Goal: Book appointment/travel/reservation

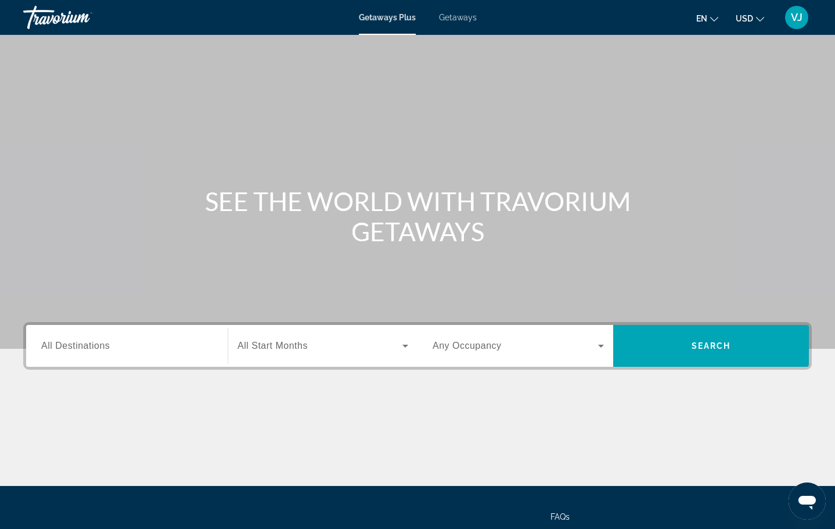
click at [475, 21] on span "Getaways" at bounding box center [458, 17] width 38 height 9
click at [87, 347] on span "All Destinations" at bounding box center [75, 345] width 69 height 10
click at [87, 347] on input "Destination All Destinations" at bounding box center [126, 346] width 171 height 14
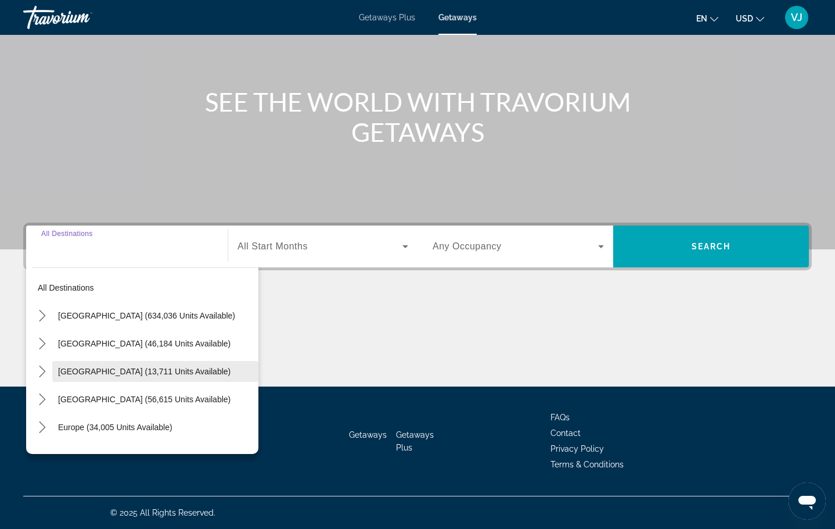
scroll to position [2, 0]
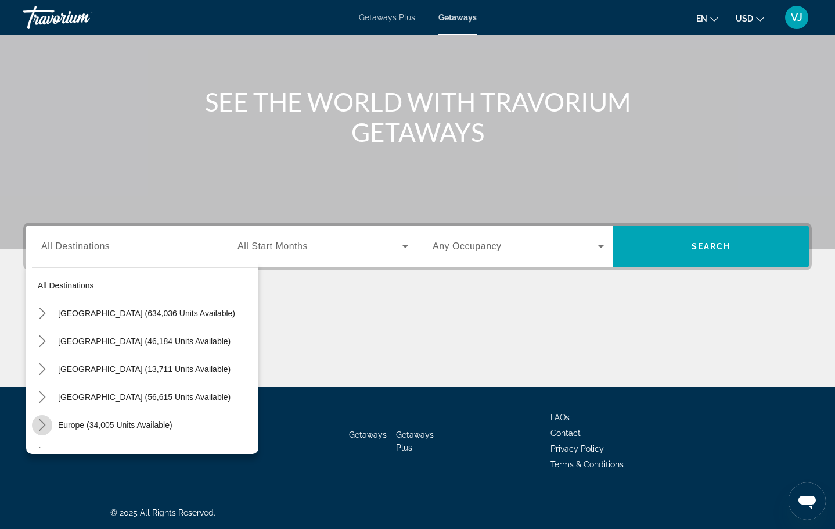
click at [41, 425] on icon "Toggle Europe (34,005 units available) submenu" at bounding box center [43, 425] width 12 height 12
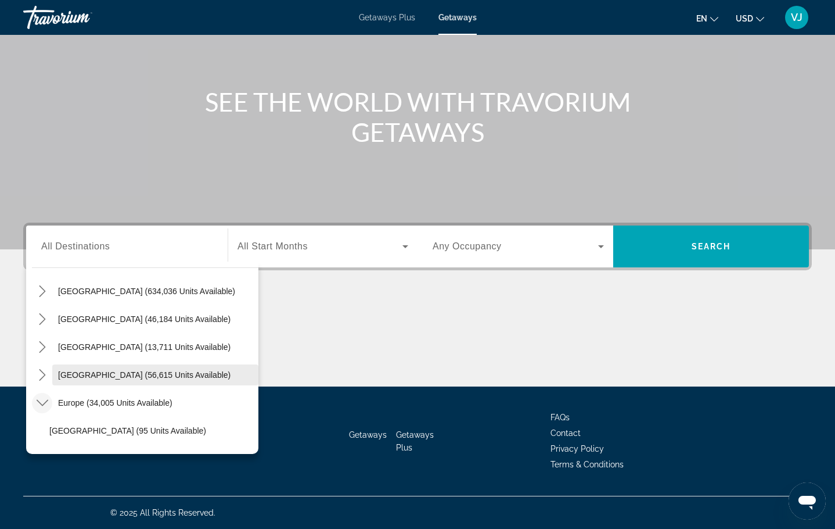
scroll to position [167, 0]
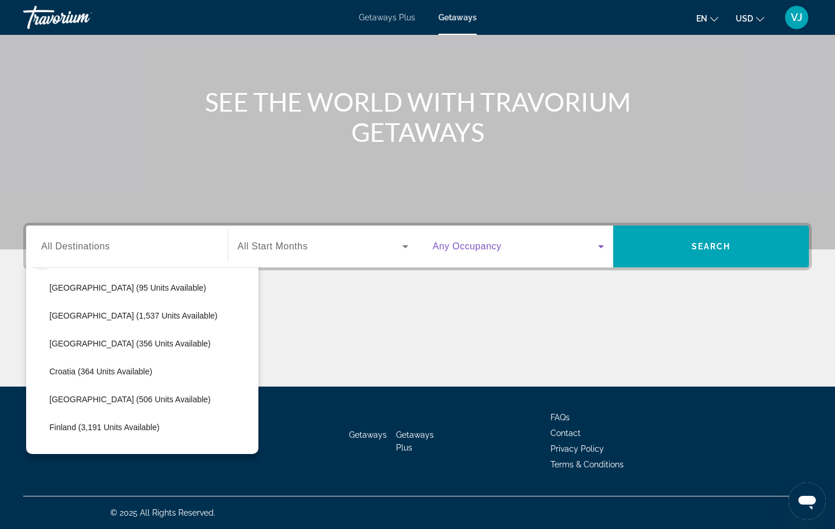
click at [502, 247] on span "Search widget" at bounding box center [516, 246] width 166 height 14
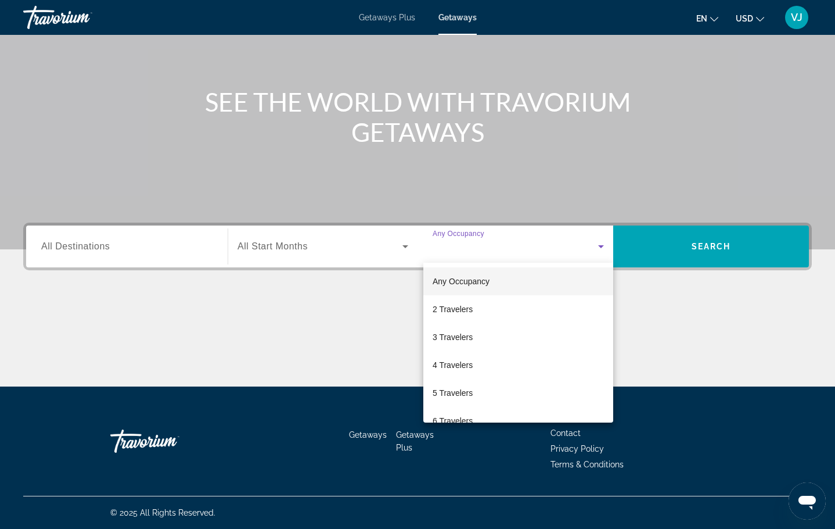
click at [502, 247] on div at bounding box center [417, 264] width 835 height 529
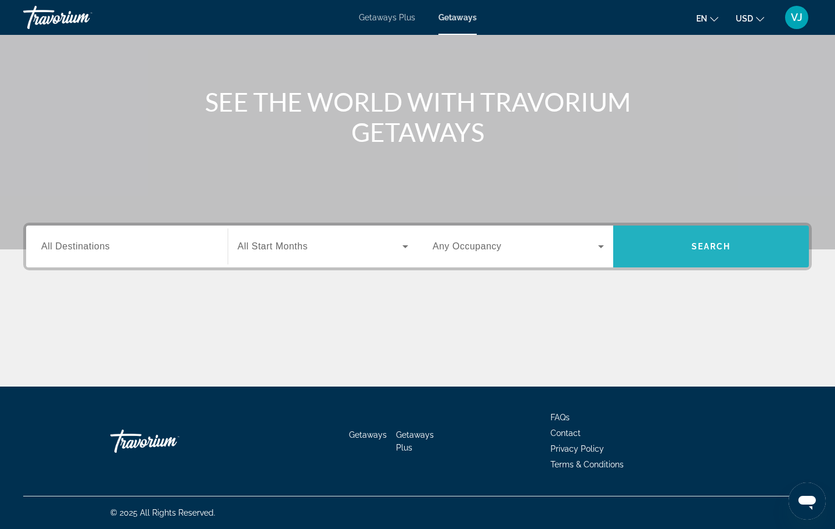
click at [759, 239] on span "Search" at bounding box center [711, 246] width 196 height 28
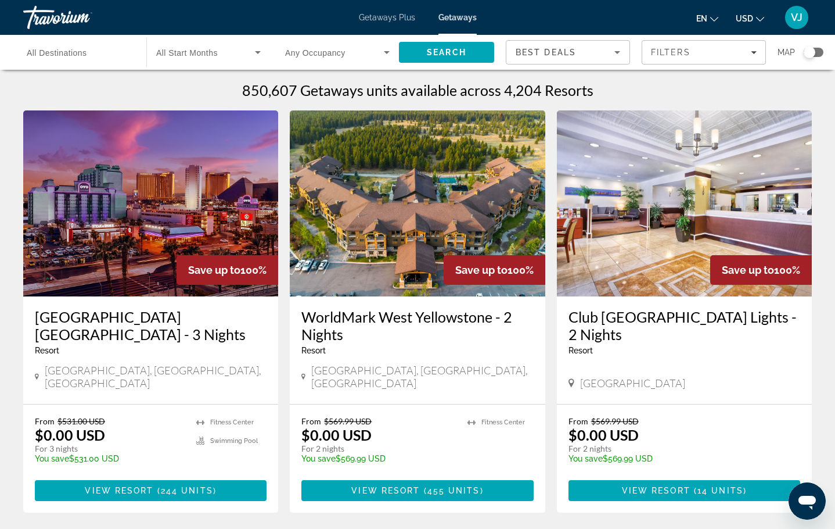
click at [80, 59] on div "Search widget" at bounding box center [79, 52] width 105 height 33
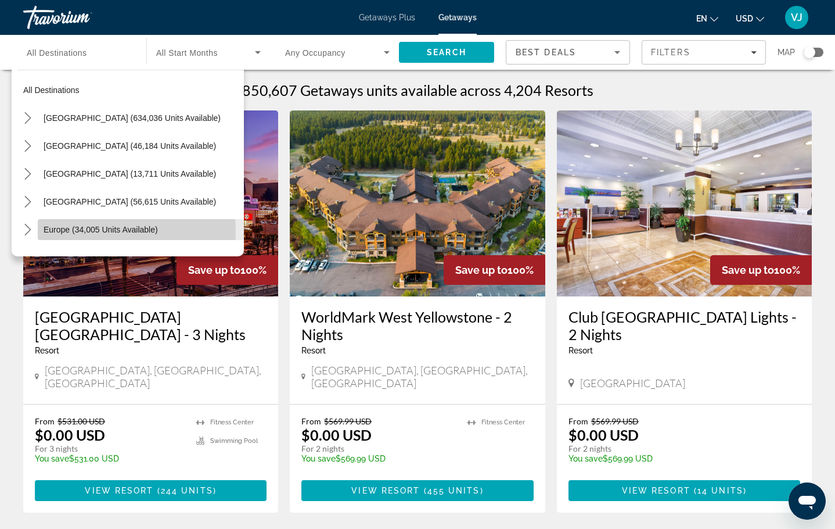
click at [62, 231] on span "Europe (34,005 units available)" at bounding box center [101, 229] width 114 height 9
type input "**********"
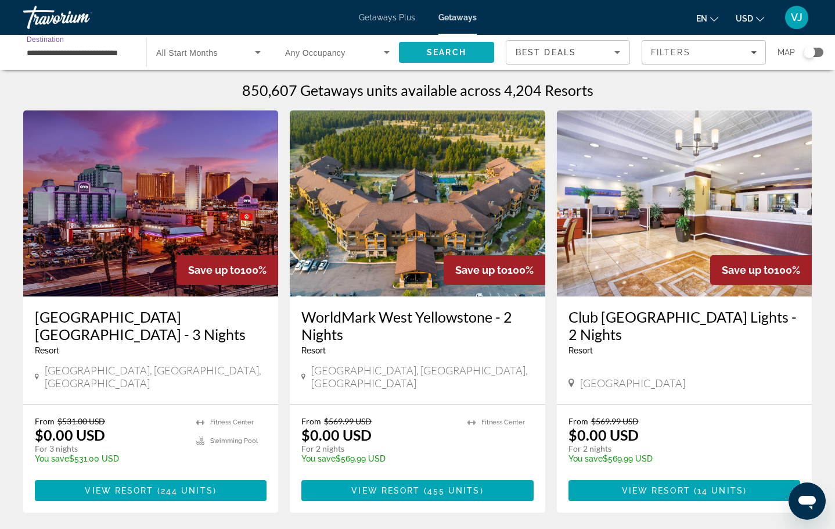
click at [478, 48] on span "Search" at bounding box center [446, 52] width 95 height 28
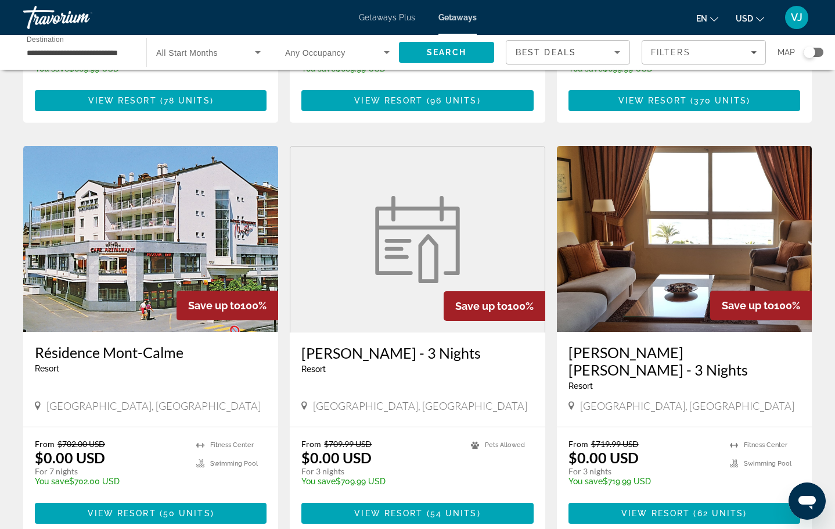
scroll to position [1307, 0]
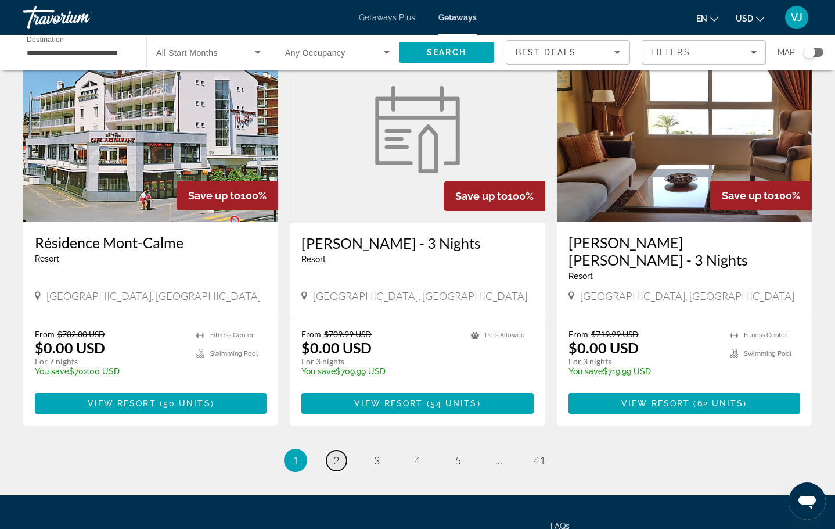
click at [337, 454] on span "2" at bounding box center [336, 460] width 6 height 13
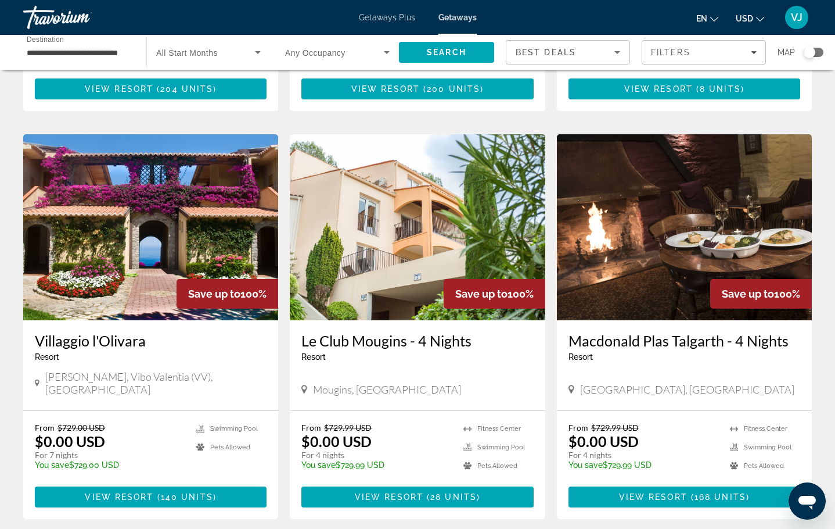
scroll to position [1194, 0]
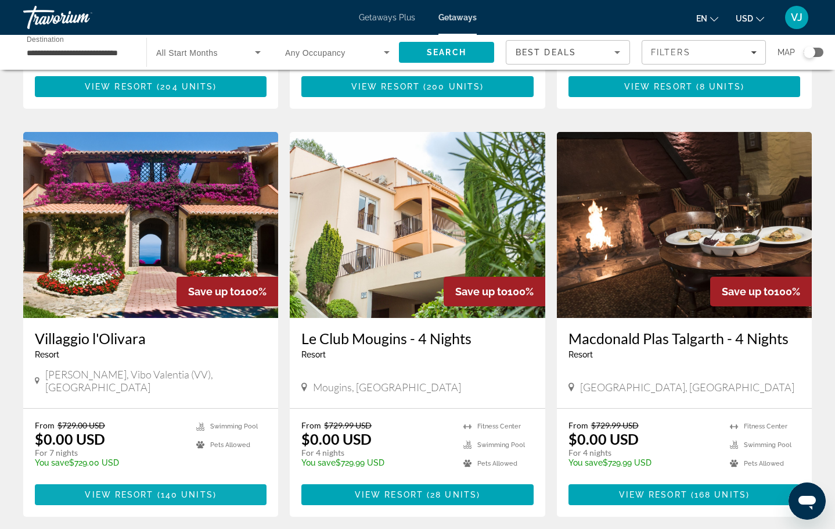
click at [125, 490] on span "View Resort" at bounding box center [119, 494] width 69 height 9
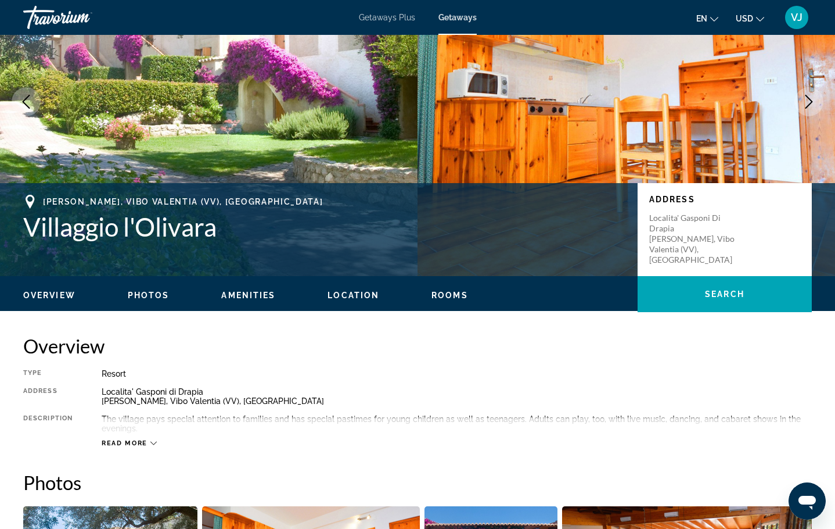
scroll to position [110, 0]
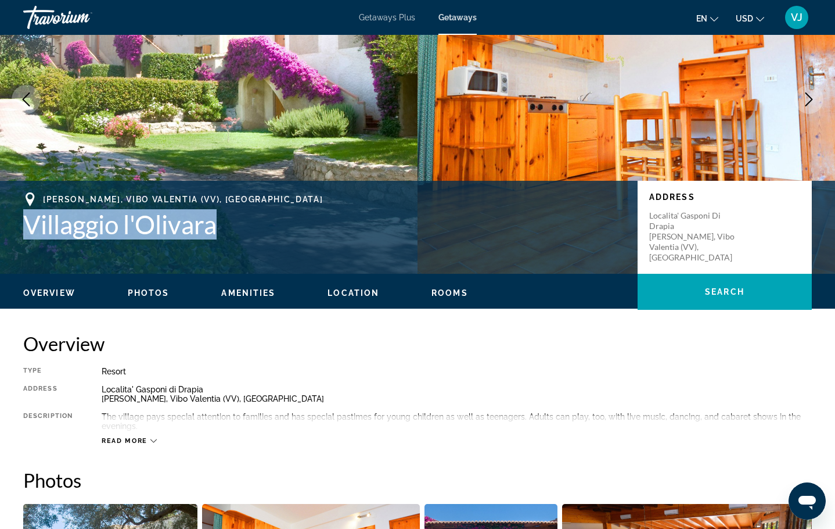
drag, startPoint x: 15, startPoint y: 209, endPoint x: 228, endPoint y: 214, distance: 212.7
click at [228, 214] on div "[PERSON_NAME], Vibo Valentia (VV), [GEOGRAPHIC_DATA] Villaggio l'Olivara Addres…" at bounding box center [417, 227] width 835 height 70
copy h1 "Villaggio l'Olivara"
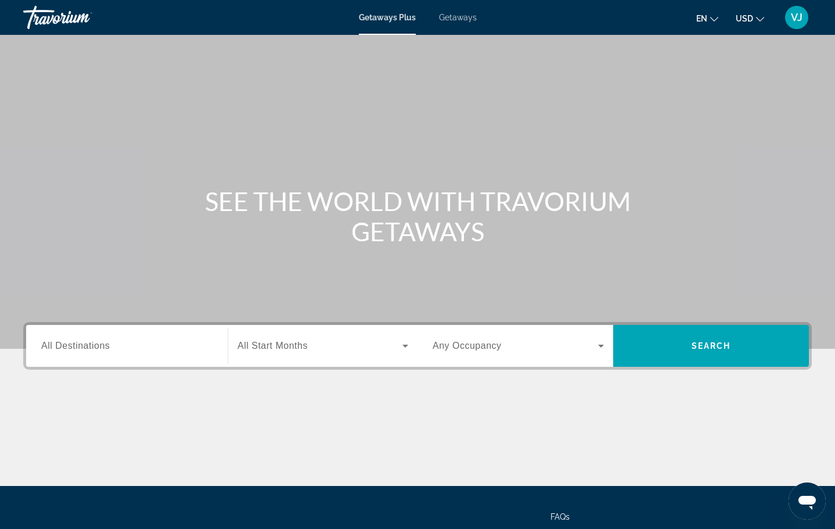
click at [468, 13] on span "Getaways" at bounding box center [458, 17] width 38 height 9
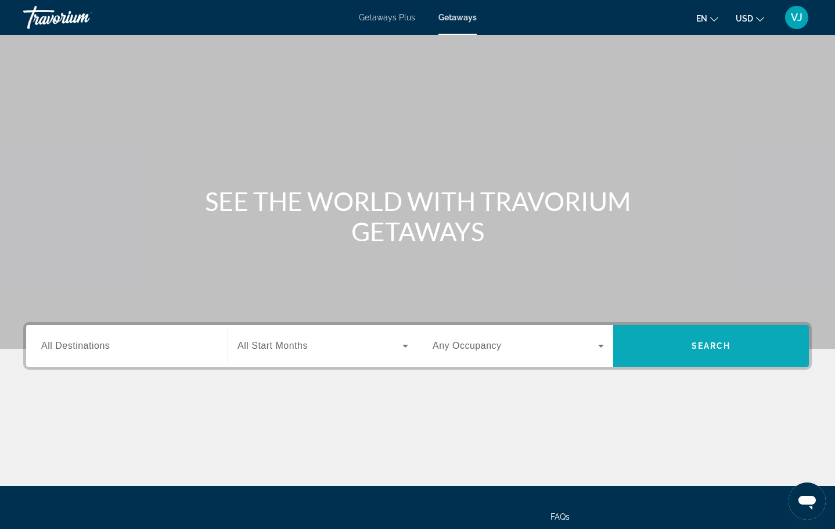
click at [672, 359] on span "Search" at bounding box center [711, 346] width 196 height 28
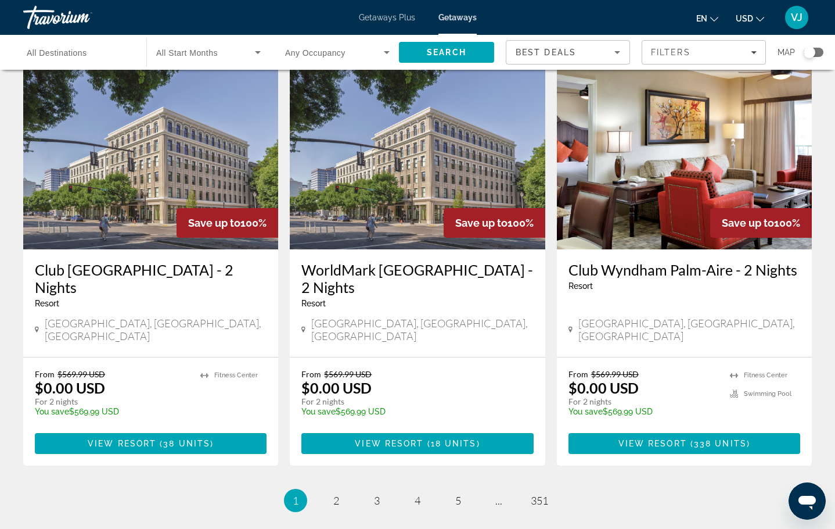
scroll to position [1341, 0]
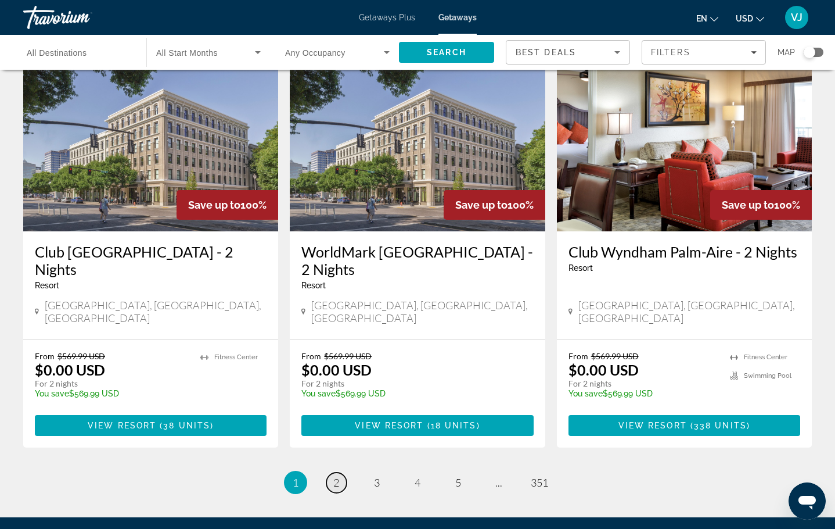
click at [339, 476] on span "2" at bounding box center [336, 482] width 6 height 13
